Goal: Information Seeking & Learning: Learn about a topic

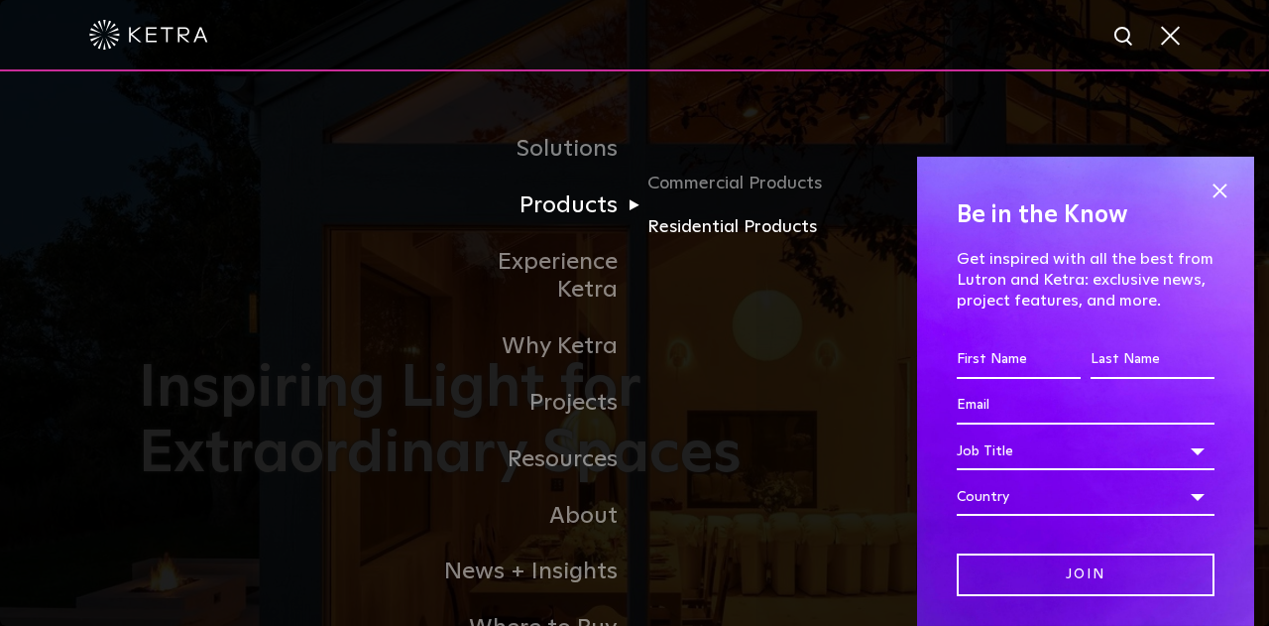
click at [692, 231] on link "Residential Products" at bounding box center [742, 227] width 190 height 29
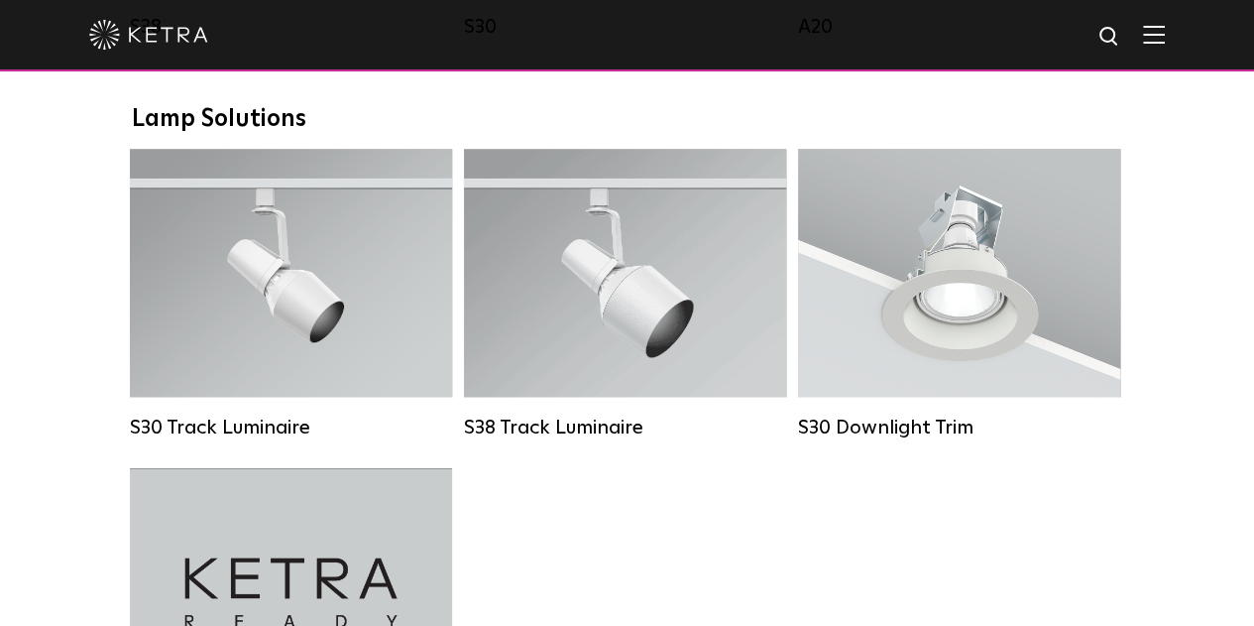
scroll to position [1091, 0]
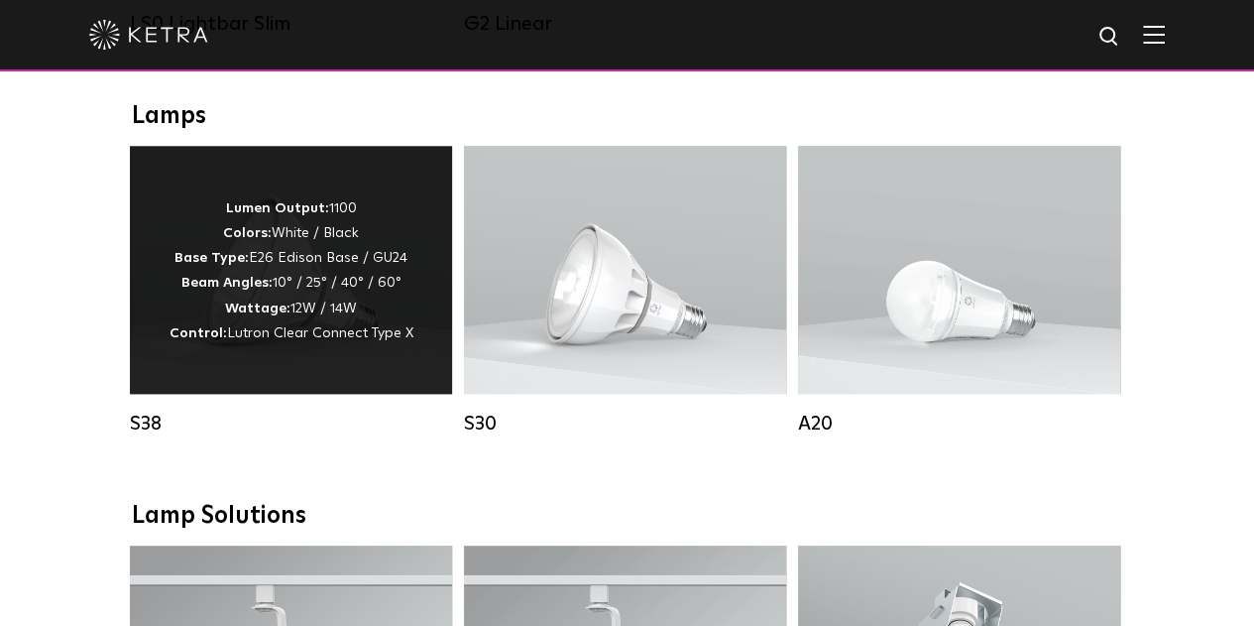
click at [370, 435] on div "S38" at bounding box center [291, 423] width 322 height 24
